Goal: Task Accomplishment & Management: Manage account settings

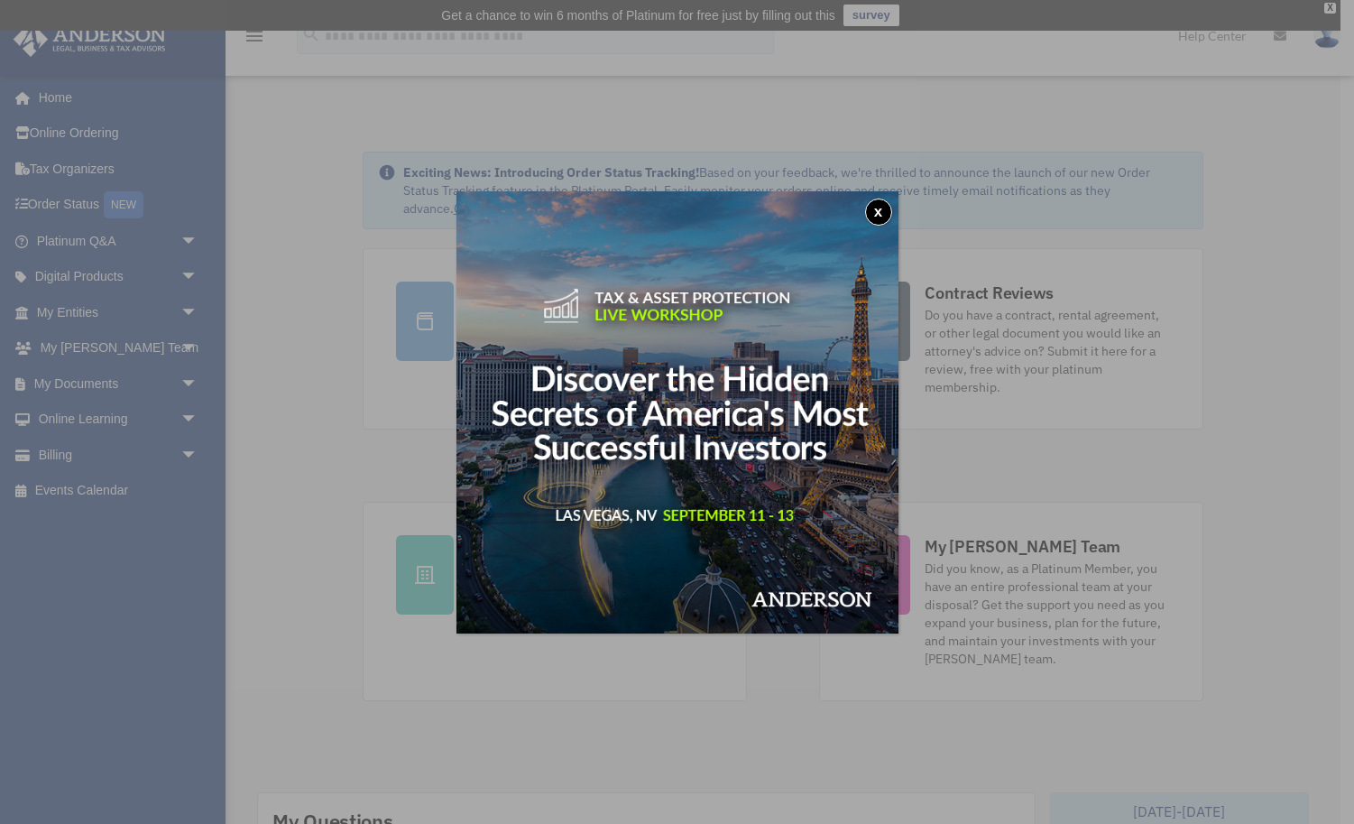
click at [875, 207] on button "x" at bounding box center [878, 211] width 27 height 27
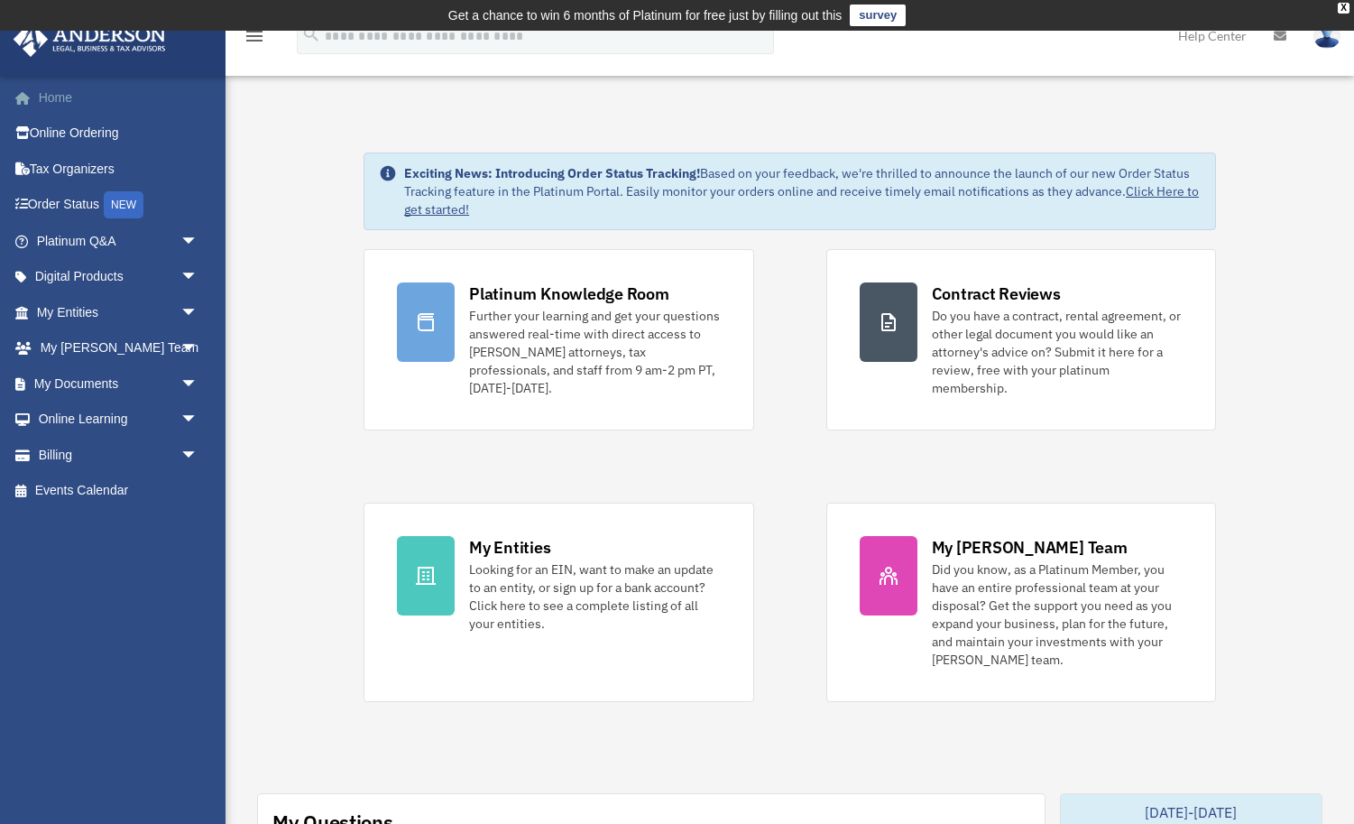
click at [56, 94] on link "Home" at bounding box center [119, 97] width 213 height 36
click at [98, 380] on link "My Documents arrow_drop_down" at bounding box center [119, 383] width 213 height 36
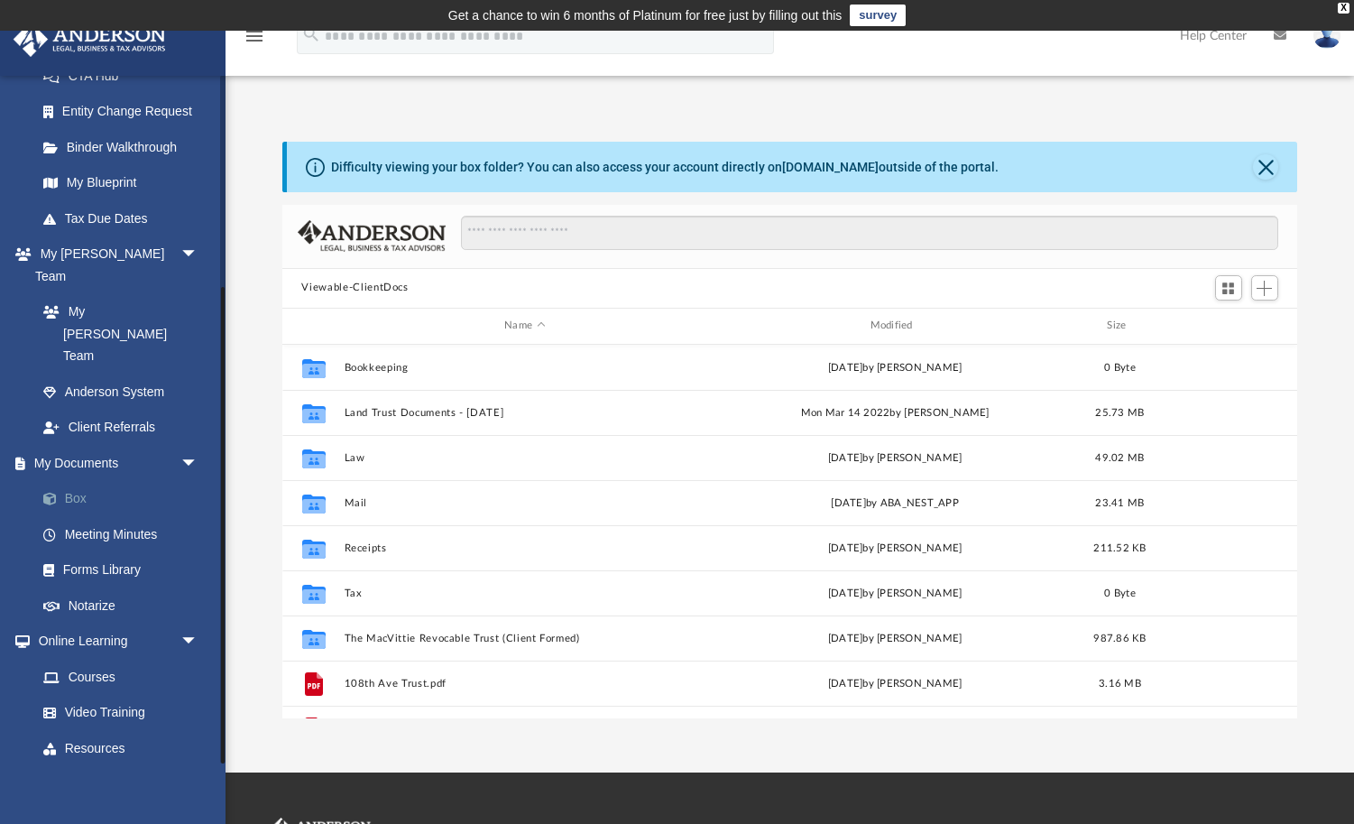
scroll to position [307, 0]
click at [78, 482] on link "Box" at bounding box center [125, 500] width 200 height 36
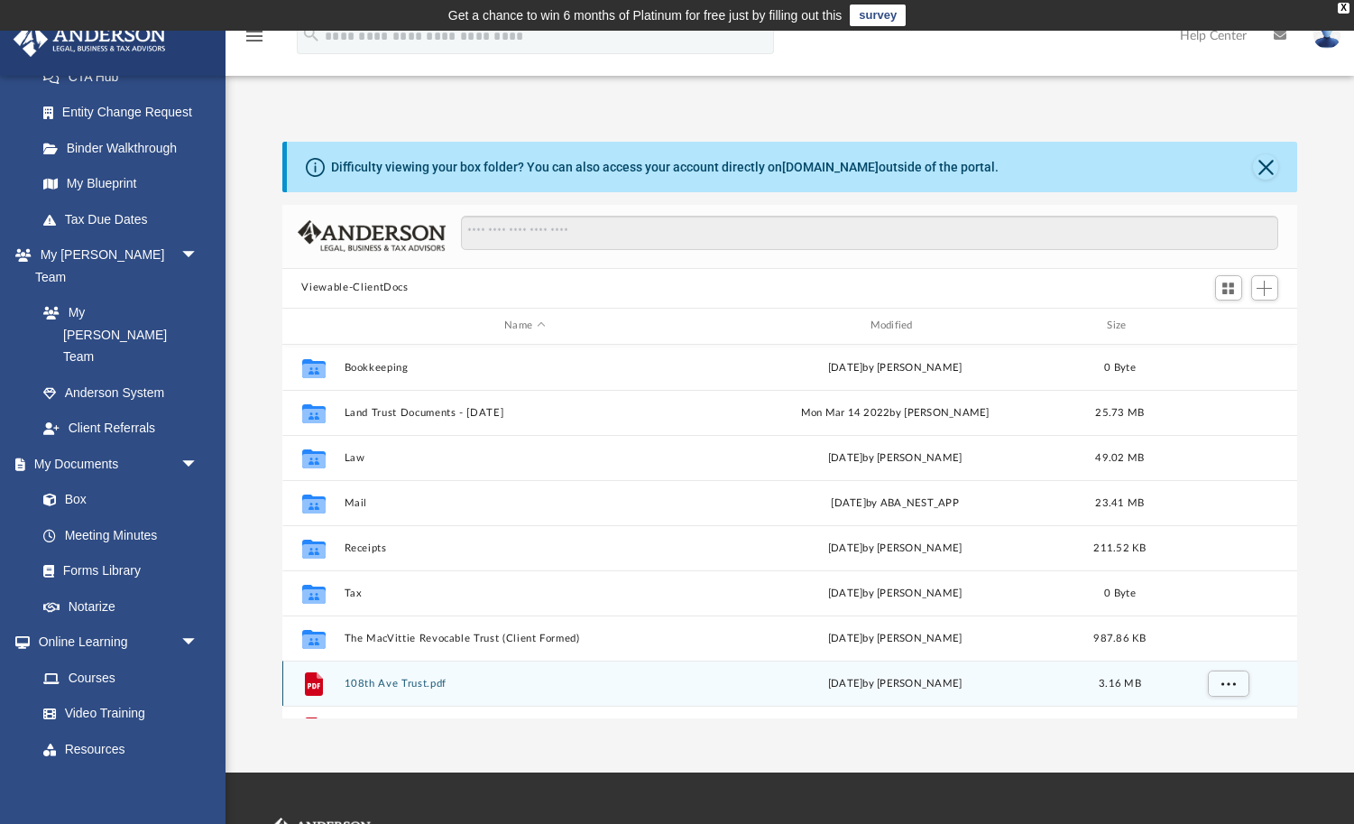
scroll to position [0, 0]
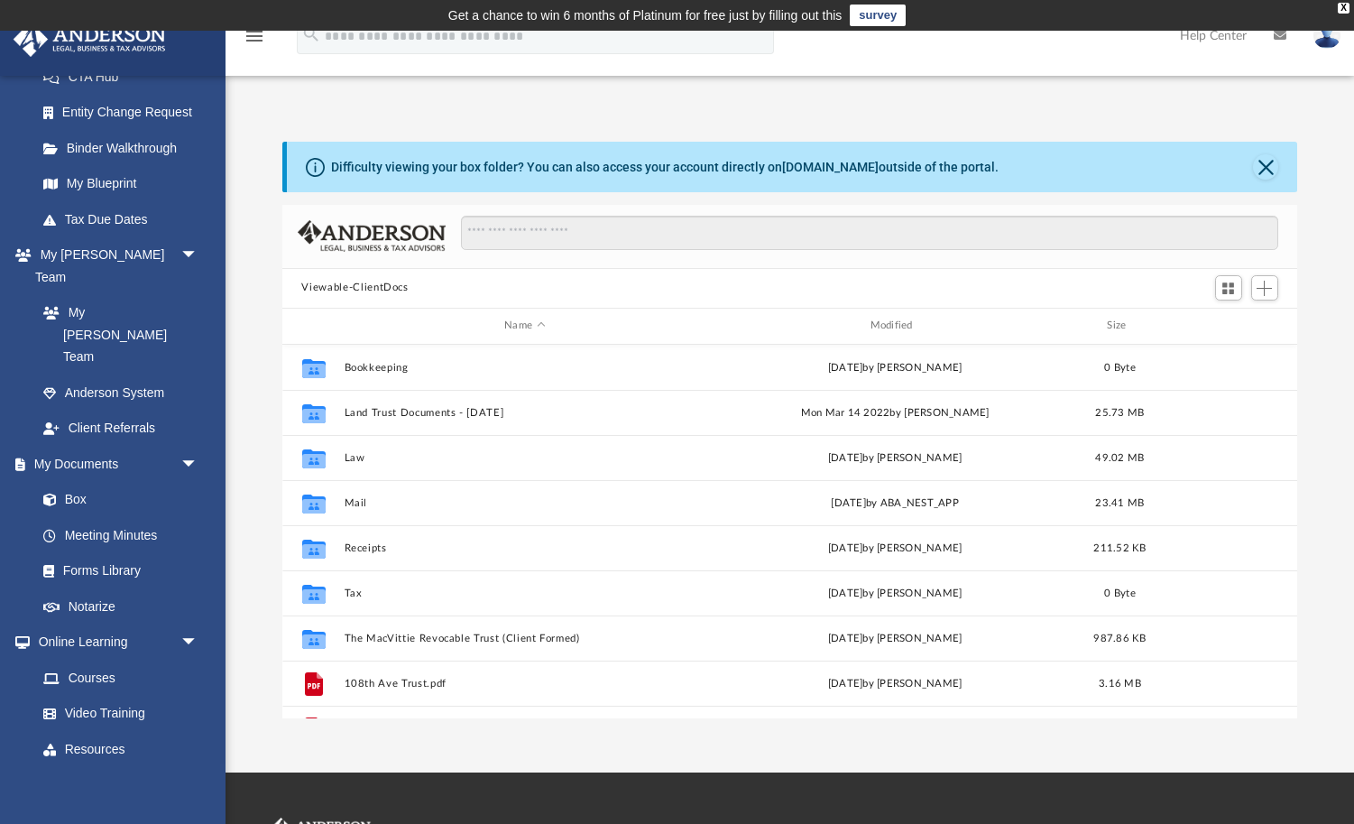
click at [1268, 166] on button "Close" at bounding box center [1265, 166] width 25 height 25
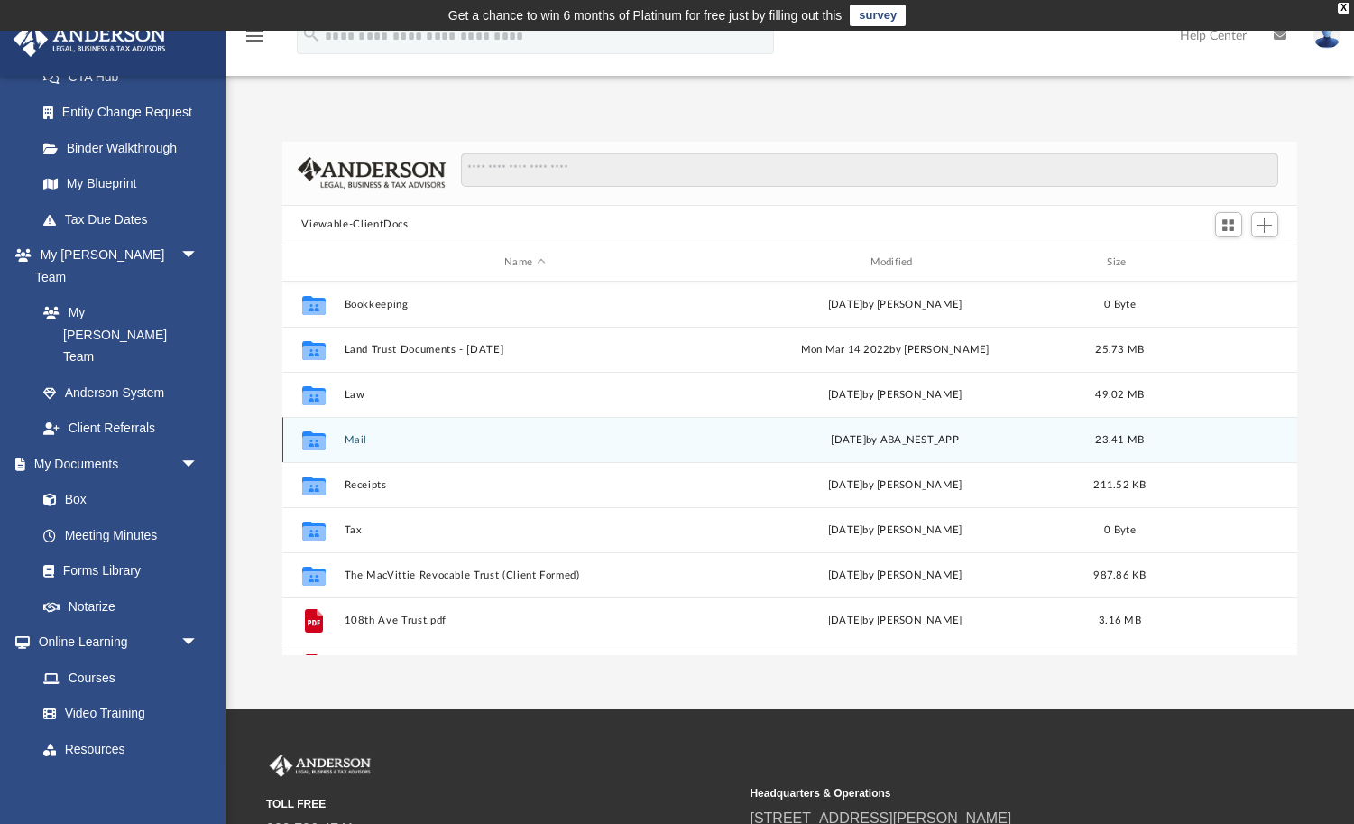
click at [354, 440] on button "Mail" at bounding box center [525, 439] width 362 height 12
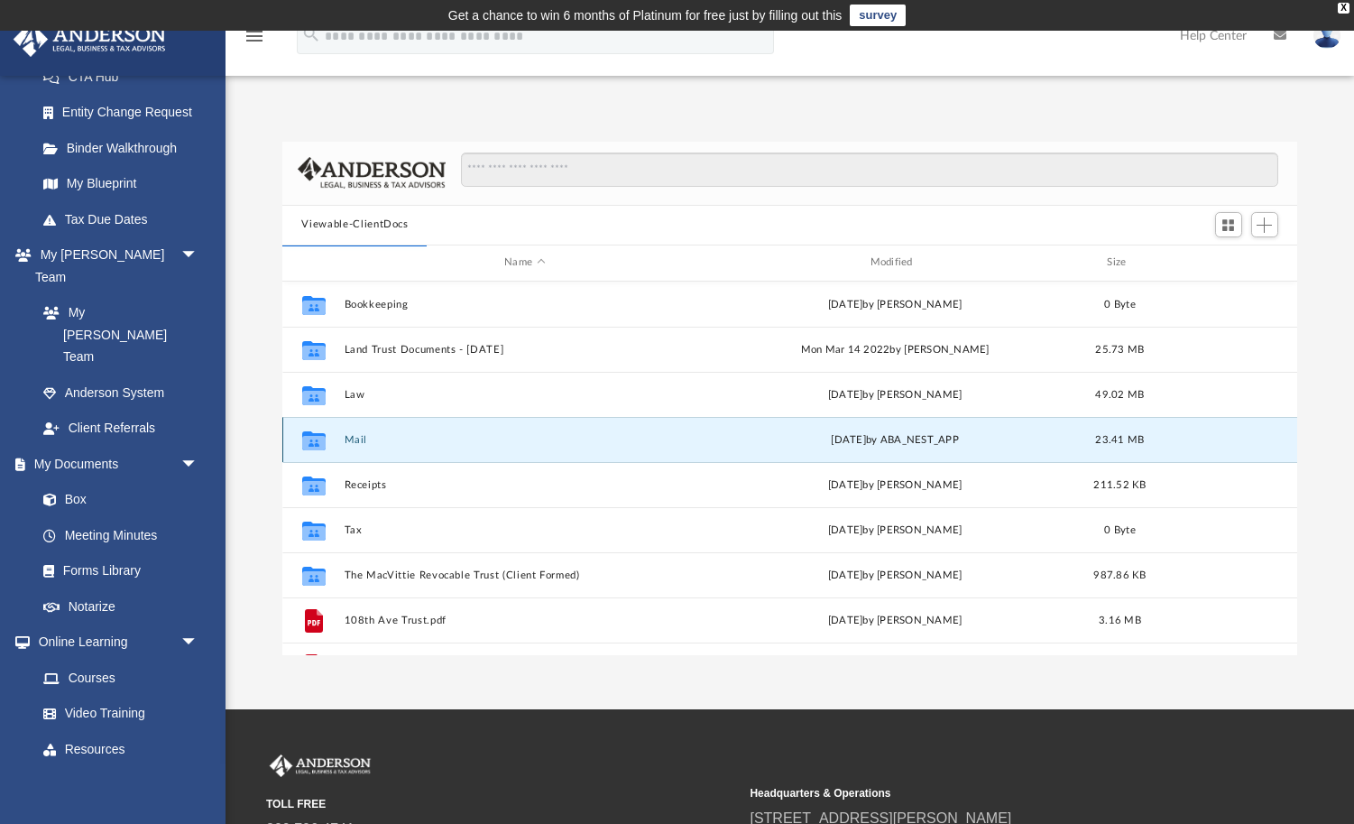
click at [359, 440] on button "Mail" at bounding box center [525, 439] width 362 height 12
click at [317, 442] on icon "grid" at bounding box center [312, 439] width 23 height 19
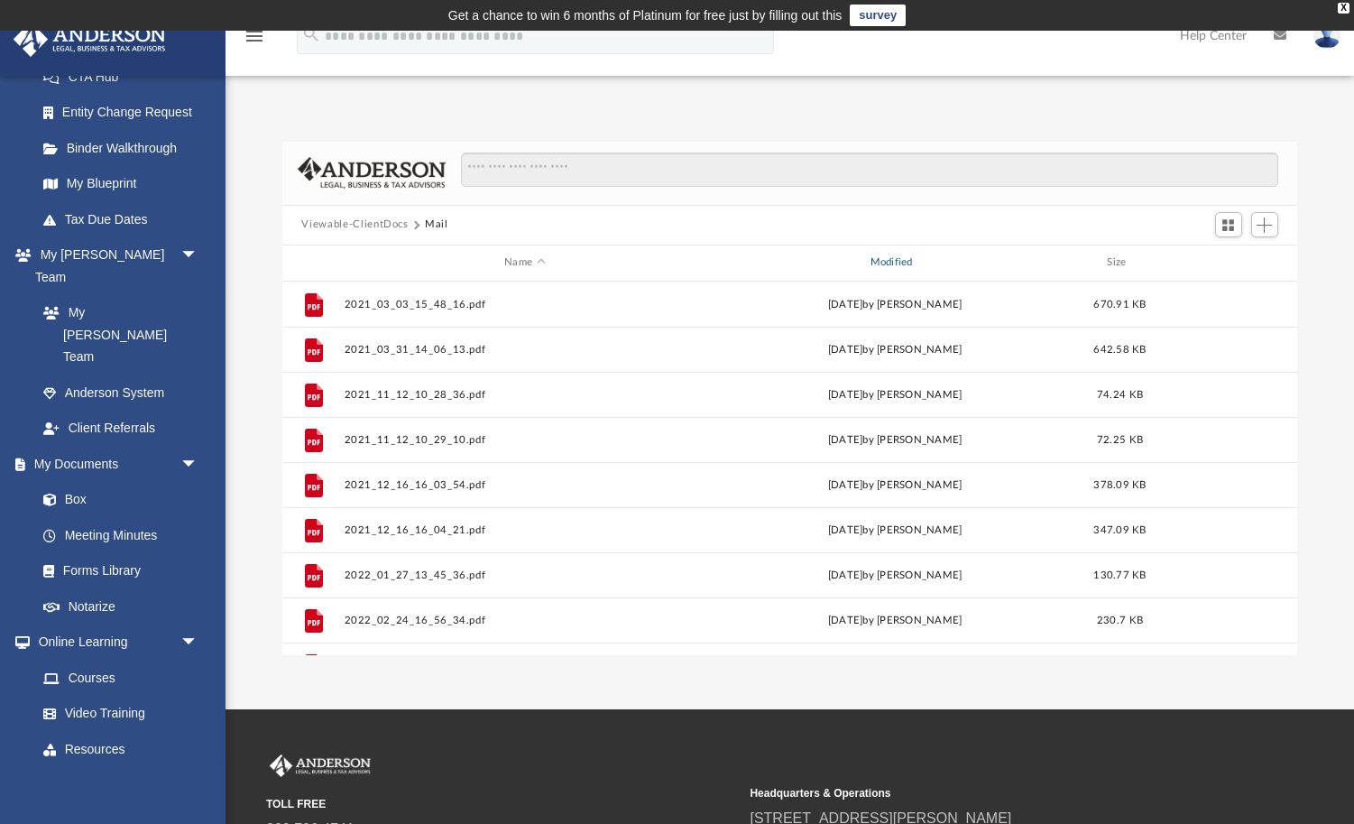
click at [892, 263] on div "Modified" at bounding box center [894, 262] width 363 height 16
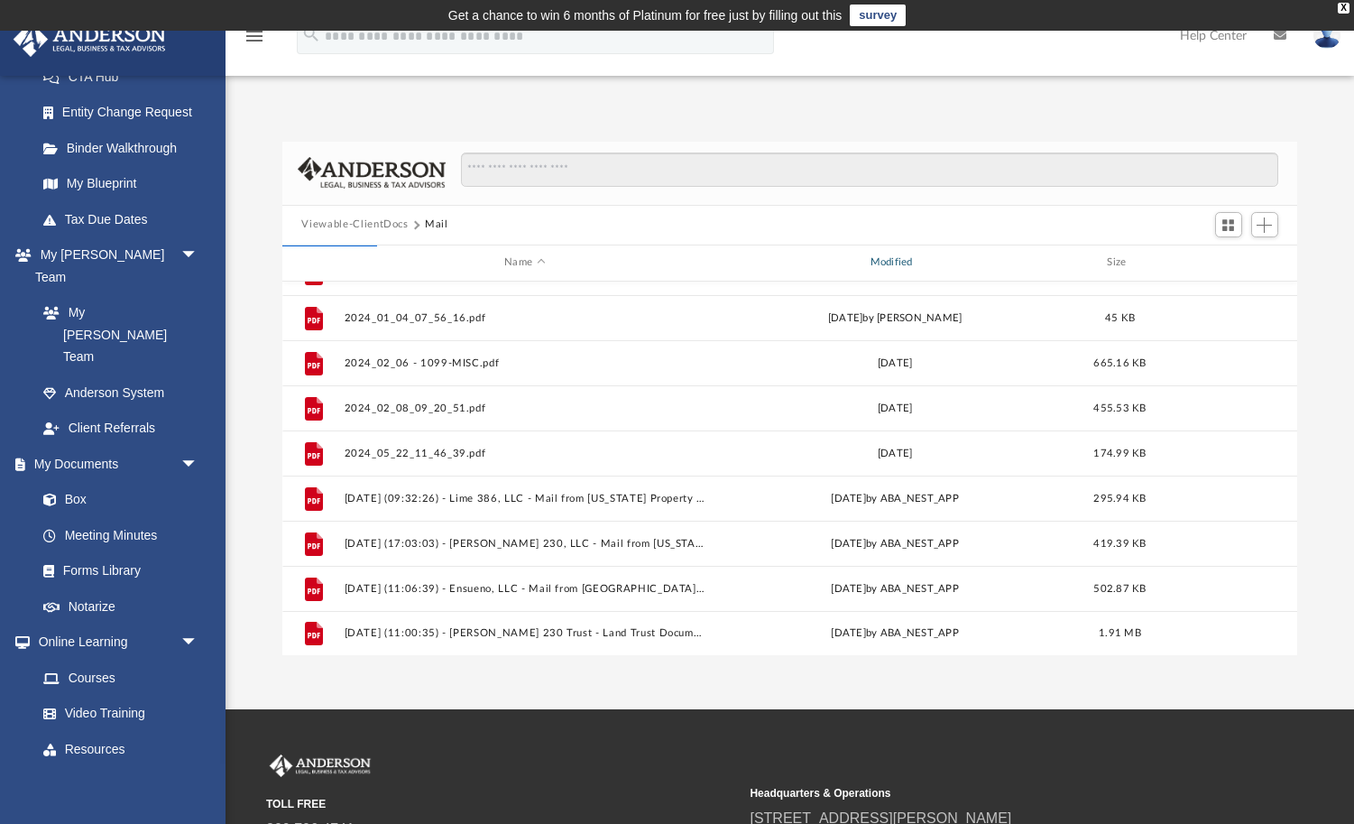
scroll to position [1655, 0]
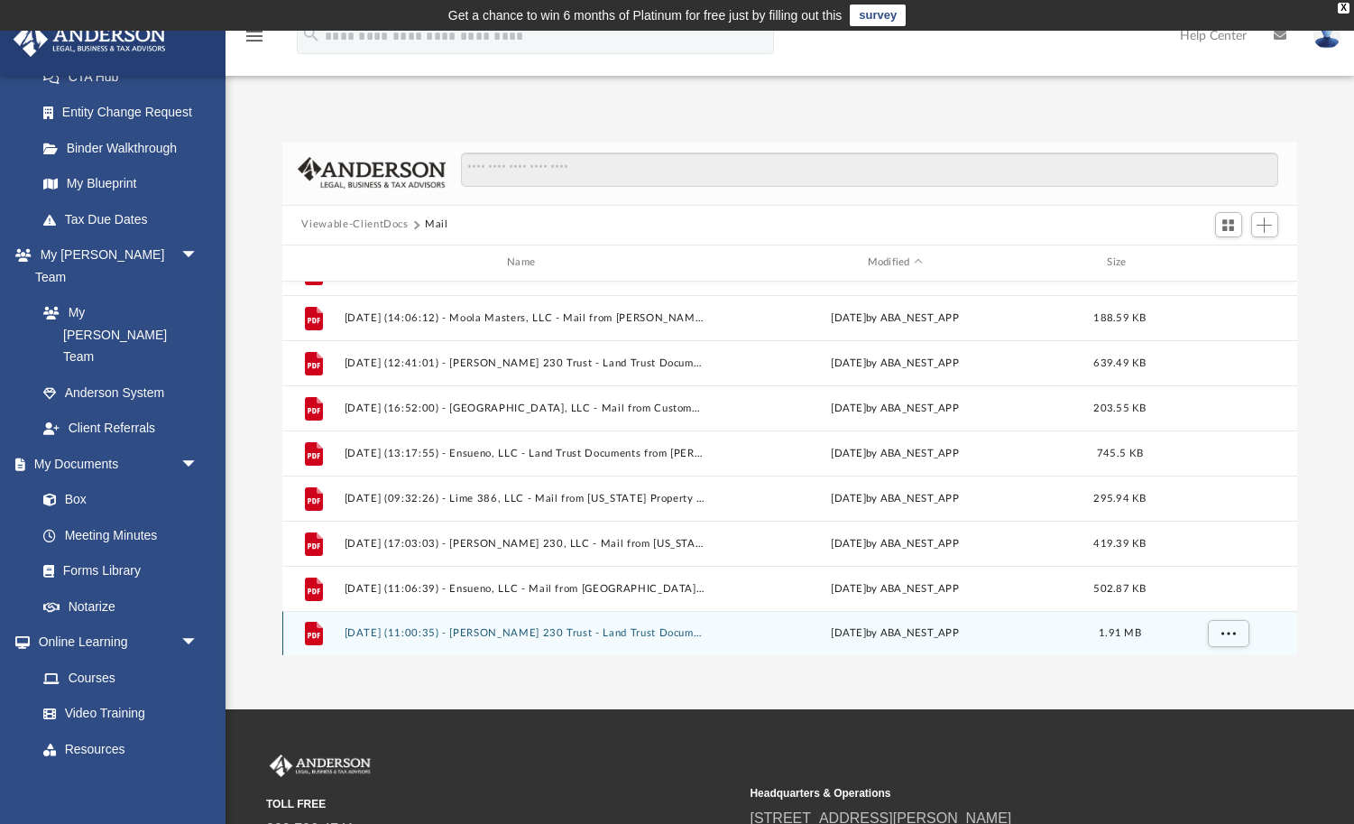
click at [494, 634] on button "2025.08.28 (11:00:35) - Johnson 230 Trust - Land Trust Documents from Amy Merca…" at bounding box center [525, 633] width 362 height 12
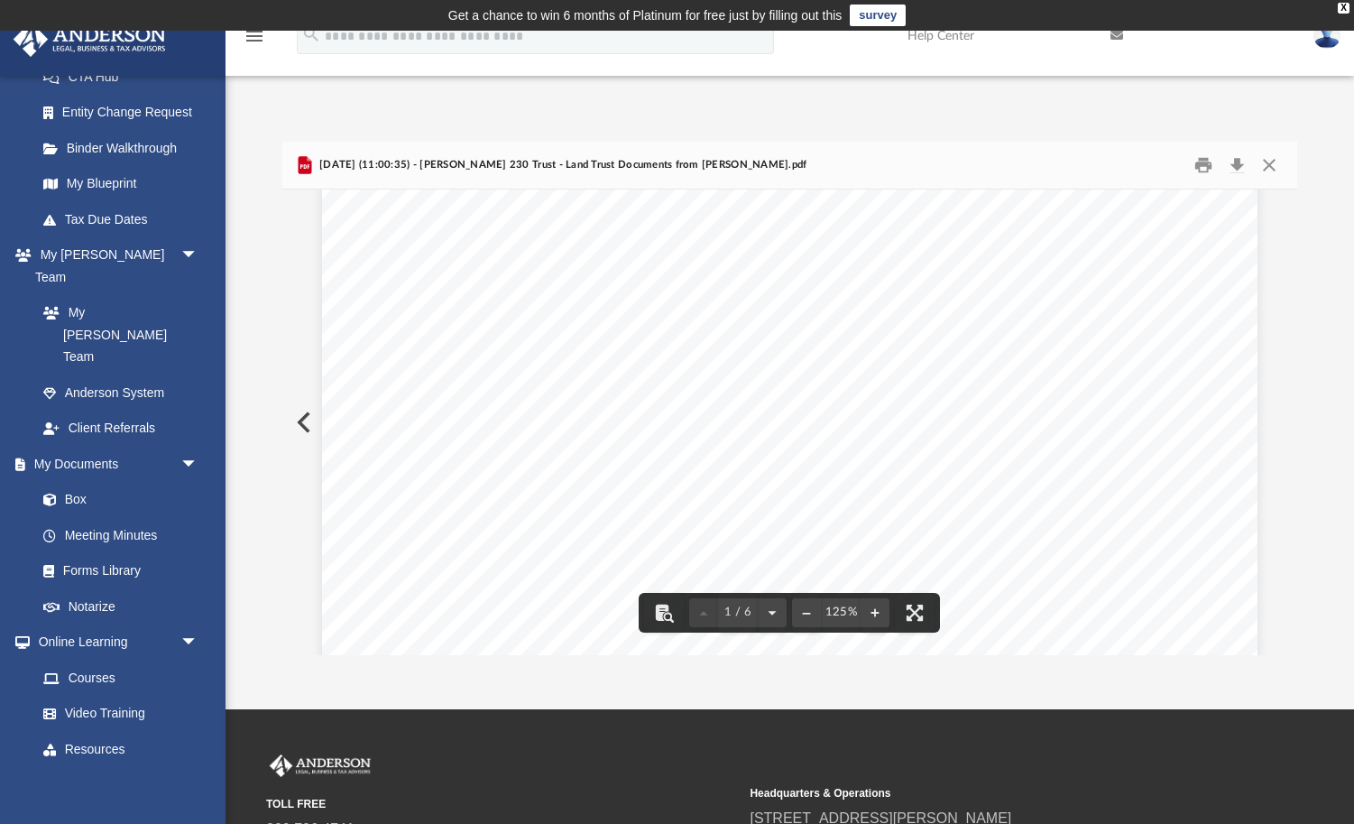
scroll to position [653, 0]
